Goal: Task Accomplishment & Management: Complete application form

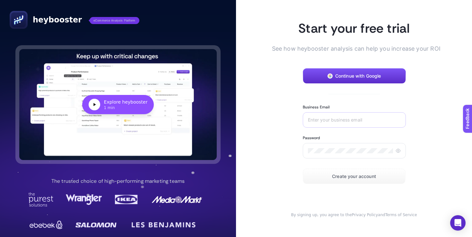
click at [338, 124] on div at bounding box center [354, 119] width 103 height 15
click at [340, 118] on input "Business Email" at bounding box center [354, 119] width 93 height 5
type input "a"
type input "sila@after-5.co"
click at [355, 177] on span "Create your account" at bounding box center [354, 176] width 44 height 5
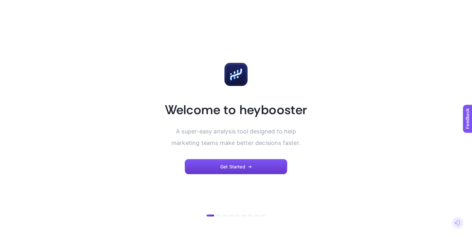
click at [260, 161] on button "Get Started" at bounding box center [236, 166] width 103 height 15
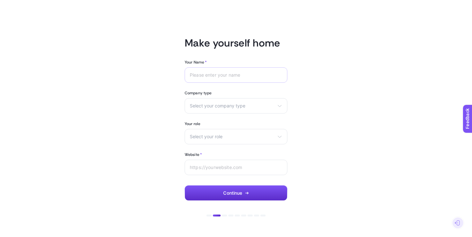
click at [254, 72] on div at bounding box center [236, 74] width 103 height 15
type input "Kira"
click at [225, 105] on span "Select your company type" at bounding box center [232, 105] width 85 height 5
drag, startPoint x: 212, startPoint y: 141, endPoint x: 209, endPoint y: 121, distance: 20.1
click at [209, 121] on ul "eCommerce Agency Other" at bounding box center [236, 131] width 102 height 33
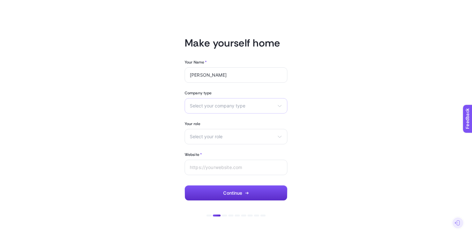
click at [213, 110] on div "Select your company type eCommerce Agency Other" at bounding box center [236, 105] width 103 height 15
click at [210, 118] on li "eCommerce" at bounding box center [236, 121] width 100 height 10
click at [205, 146] on div "Your Name * Kira Company type eCommerce eCommerce Agency Other Your role Select…" at bounding box center [236, 130] width 103 height 141
click at [205, 139] on div "Select your role Marketing manager Digital consultant Facebook executive Social…" at bounding box center [236, 136] width 103 height 15
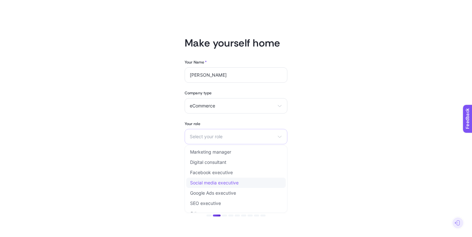
scroll to position [8, 0]
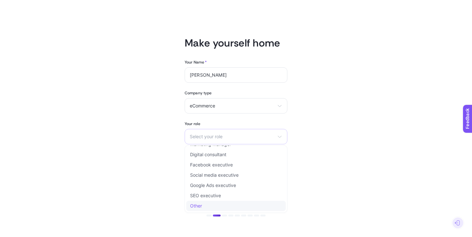
click at [204, 205] on li "Other" at bounding box center [236, 206] width 100 height 10
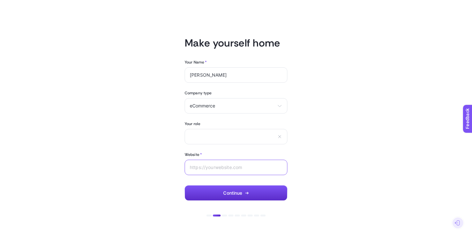
click at [223, 169] on input "Website *" at bounding box center [236, 167] width 92 height 5
type input "a"
paste input "[URL][DOMAIN_NAME]"
type input "[URL][DOMAIN_NAME]"
click at [304, 168] on article "Make yourself home Your Name * Kira Company type eCommerce eCommerce Agency Oth…" at bounding box center [236, 119] width 447 height 222
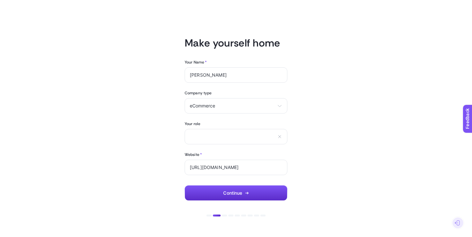
click at [255, 178] on div "Your Name * Kira Company type eCommerce eCommerce Agency Other Your role Market…" at bounding box center [236, 130] width 103 height 141
click at [250, 190] on button "Continue" at bounding box center [236, 193] width 103 height 15
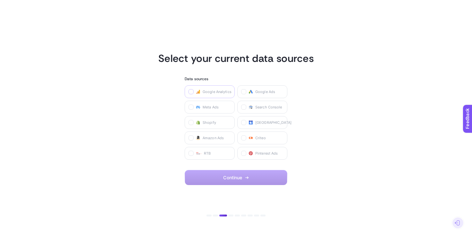
click at [190, 91] on icon at bounding box center [191, 92] width 3 height 3
click at [0, 0] on Analytics "checkbox" at bounding box center [0, 0] width 0 height 0
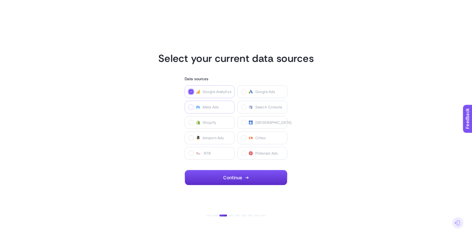
click at [192, 107] on icon at bounding box center [191, 107] width 3 height 3
click at [0, 0] on Ads "checkbox" at bounding box center [0, 0] width 0 height 0
click at [189, 126] on label "Shopify" at bounding box center [210, 122] width 50 height 13
click at [0, 0] on input "checkbox" at bounding box center [0, 0] width 0 height 0
click at [226, 177] on span "Continue" at bounding box center [232, 177] width 19 height 5
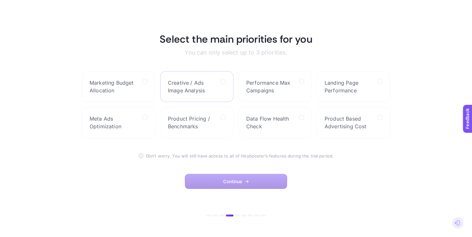
click at [224, 78] on label "Creative / Ads Image Analysis" at bounding box center [196, 86] width 73 height 31
click at [0, 0] on Analysis "checkbox" at bounding box center [0, 0] width 0 height 0
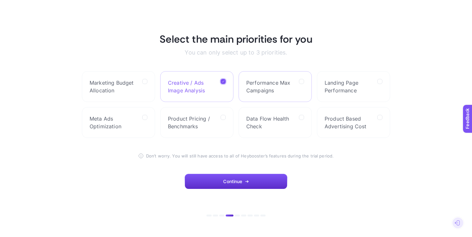
click at [284, 83] on span "Performance Max Campaigns" at bounding box center [270, 86] width 48 height 15
click at [0, 0] on Campaigns "checkbox" at bounding box center [0, 0] width 0 height 0
click at [365, 90] on span "Landing Page Performance" at bounding box center [349, 86] width 48 height 15
click at [0, 0] on Performance "checkbox" at bounding box center [0, 0] width 0 height 0
click at [145, 90] on div at bounding box center [144, 86] width 5 height 15
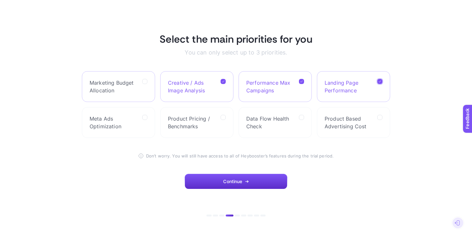
click at [0, 0] on Allocation "checkbox" at bounding box center [0, 0] width 0 height 0
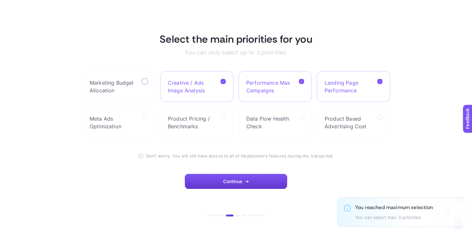
click at [240, 184] on span "Continue" at bounding box center [232, 181] width 19 height 5
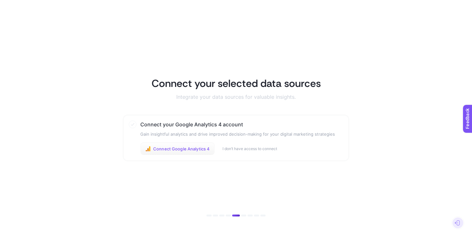
click at [197, 151] on span "Connect Google Analytics 4" at bounding box center [181, 148] width 57 height 5
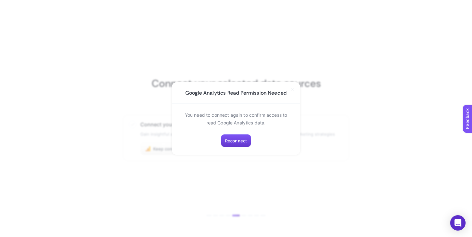
click at [243, 143] on span "Reconnect" at bounding box center [236, 140] width 22 height 5
click at [238, 140] on span "Reconnect" at bounding box center [236, 140] width 22 height 5
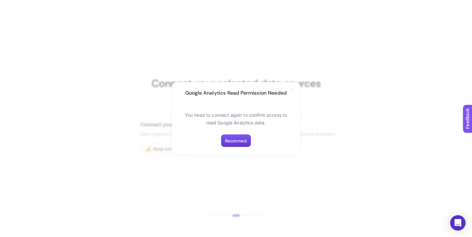
click at [238, 140] on span "Reconnect" at bounding box center [236, 140] width 22 height 5
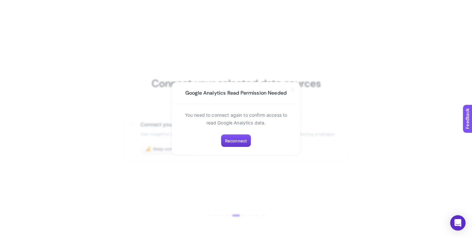
click at [238, 140] on span "Reconnect" at bounding box center [236, 140] width 22 height 5
click at [364, 126] on section "Google Analytics Read Permission Needed You need to connect again to confirm ac…" at bounding box center [236, 118] width 472 height 237
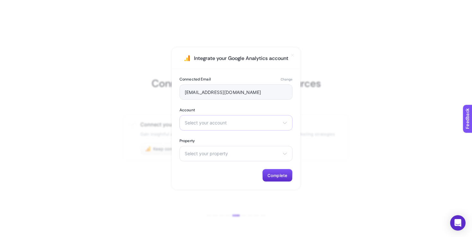
click at [232, 120] on span "Select your account" at bounding box center [232, 122] width 95 height 5
click at [218, 167] on li "After5" at bounding box center [236, 172] width 110 height 10
click at [216, 153] on span "Select your property" at bounding box center [232, 153] width 95 height 5
click at [0, 0] on li "after-5.co" at bounding box center [0, 0] width 0 height 0
click at [289, 179] on button "Complete" at bounding box center [277, 175] width 30 height 13
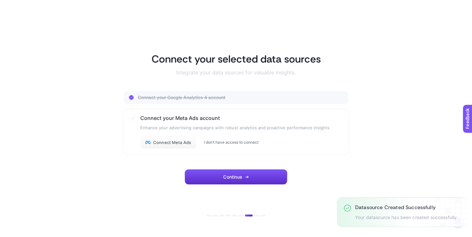
click at [242, 141] on button "I don’t have access to connect" at bounding box center [231, 142] width 55 height 5
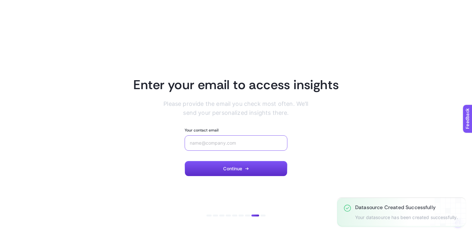
click at [242, 141] on input "Your contact email" at bounding box center [236, 143] width 92 height 5
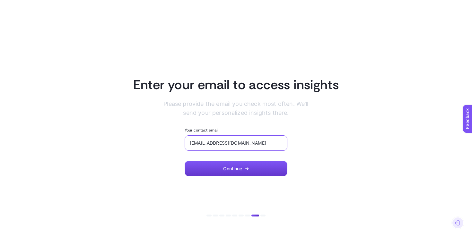
type input "sil@after-5.co"
click at [244, 167] on button "Continue" at bounding box center [236, 168] width 103 height 15
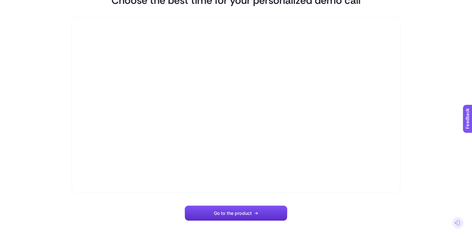
scroll to position [26, 0]
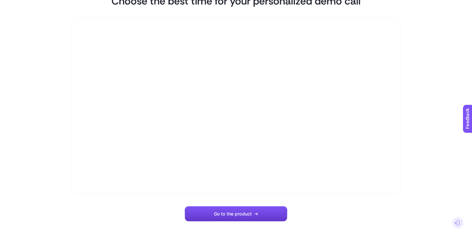
click at [238, 213] on span "Go to the product" at bounding box center [233, 214] width 38 height 5
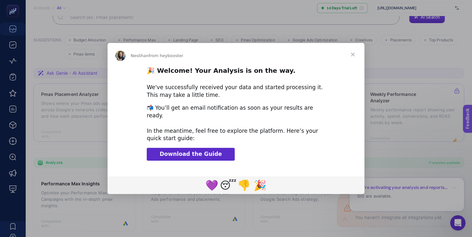
scroll to position [74, 0]
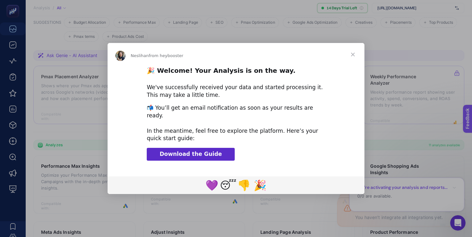
click at [353, 57] on span "Close" at bounding box center [352, 54] width 23 height 23
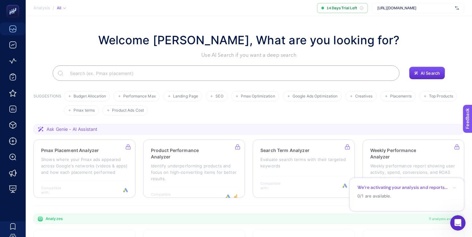
scroll to position [190, 0]
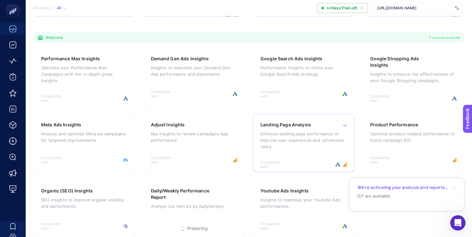
click at [308, 136] on p "Enhance landing page performance to improve user experience and conversion rate…" at bounding box center [303, 140] width 87 height 19
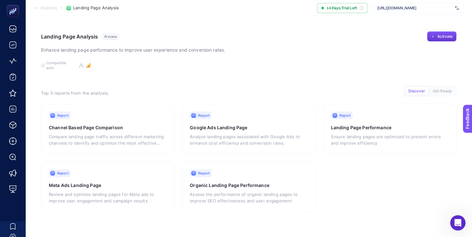
click at [450, 37] on span "Activate" at bounding box center [444, 36] width 15 height 5
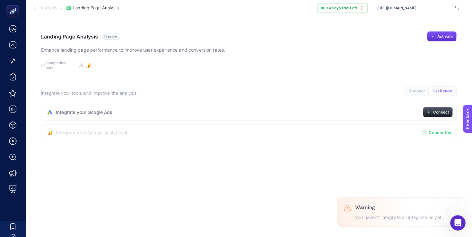
click at [425, 157] on article "Landing Page Analysis Preview Enhance landing page performance to improve user …" at bounding box center [249, 126] width 446 height 221
click at [46, 8] on span "Analysis" at bounding box center [48, 7] width 17 height 5
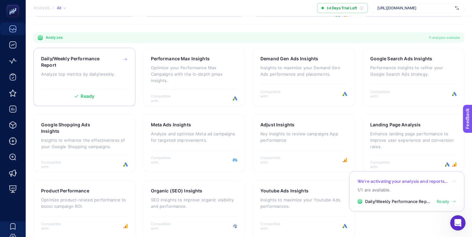
scroll to position [190, 0]
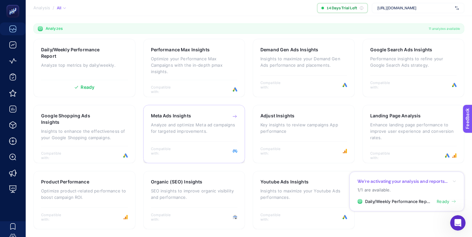
click at [190, 117] on h3 "Meta Ads Insights" at bounding box center [171, 116] width 40 height 6
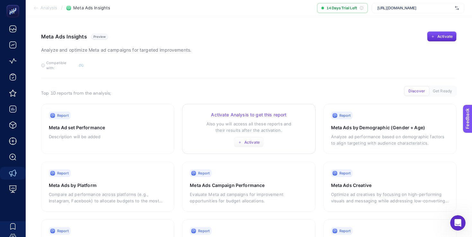
click at [248, 140] on span "Activate" at bounding box center [251, 142] width 15 height 5
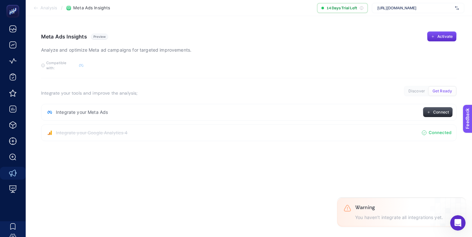
click at [445, 110] on span "Connect" at bounding box center [441, 112] width 16 height 5
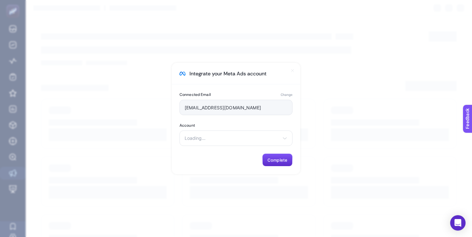
type input "[EMAIL_ADDRESS][DOMAIN_NAME]"
click at [271, 142] on div "Select your account 252619150935207 [PERSON_NAME]" at bounding box center [235, 138] width 113 height 15
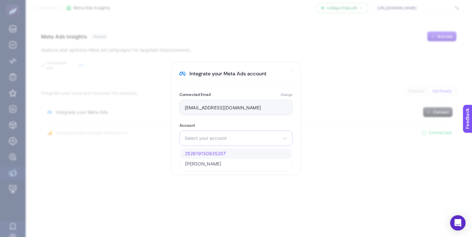
click at [266, 159] on li "252619150935207" at bounding box center [236, 164] width 110 height 10
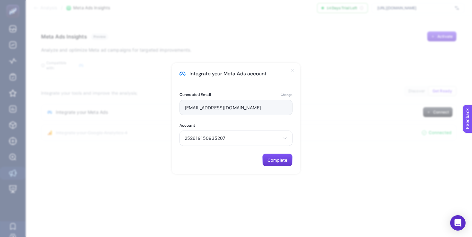
click at [283, 161] on span "Complete" at bounding box center [277, 160] width 20 height 5
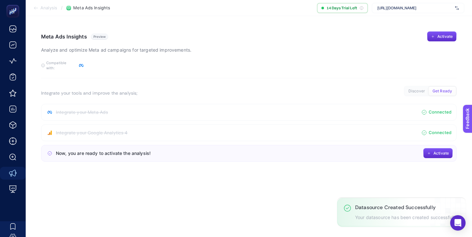
click at [272, 194] on article "Meta Ads Insights Preview Analyze and optimize Meta [PERSON_NAME] for targeted …" at bounding box center [249, 126] width 446 height 221
click at [439, 151] on span "Activate" at bounding box center [440, 153] width 15 height 5
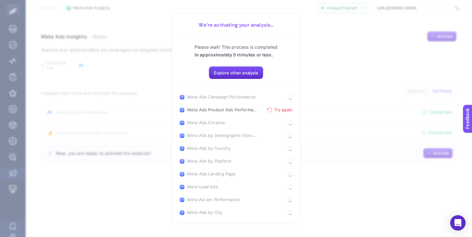
click at [269, 110] on icon "button" at bounding box center [269, 110] width 5 height 5
